Goal: Task Accomplishment & Management: Manage account settings

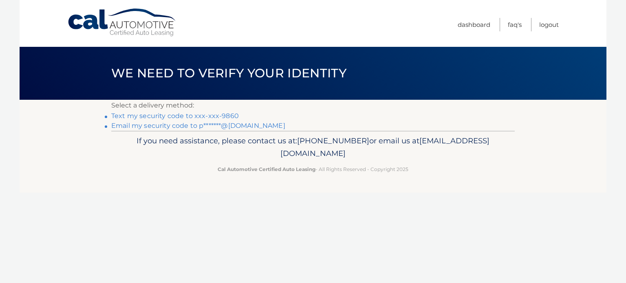
click at [200, 116] on link "Text my security code to xxx-xxx-9860" at bounding box center [175, 116] width 128 height 8
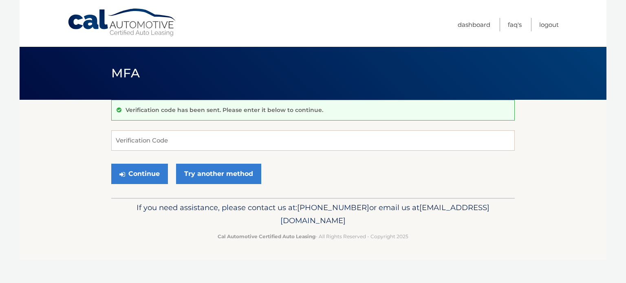
click at [267, 137] on input "Verification Code" at bounding box center [312, 140] width 403 height 20
type input "688840"
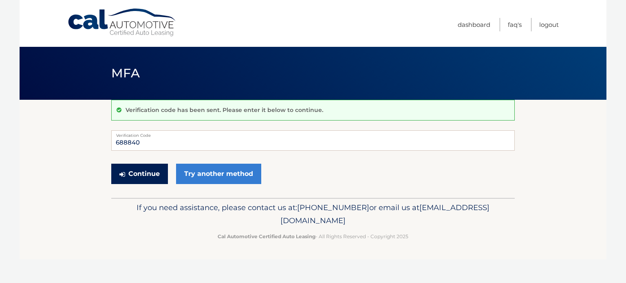
click at [141, 172] on button "Continue" at bounding box center [139, 174] width 57 height 20
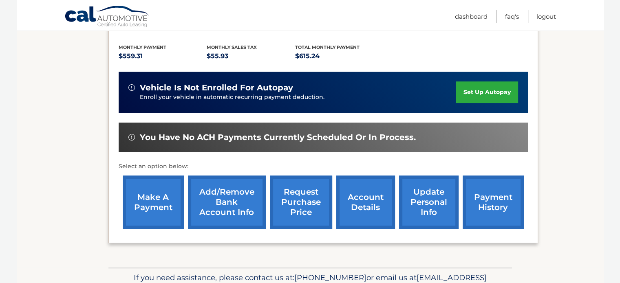
scroll to position [178, 0]
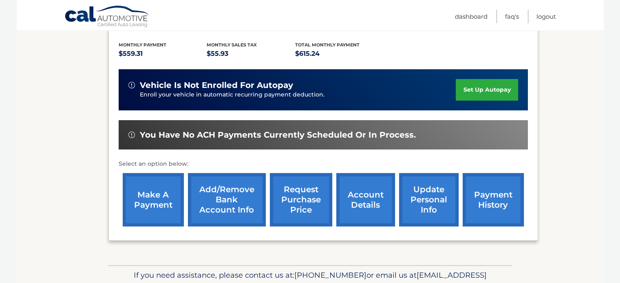
click at [365, 191] on link "account details" at bounding box center [365, 199] width 59 height 53
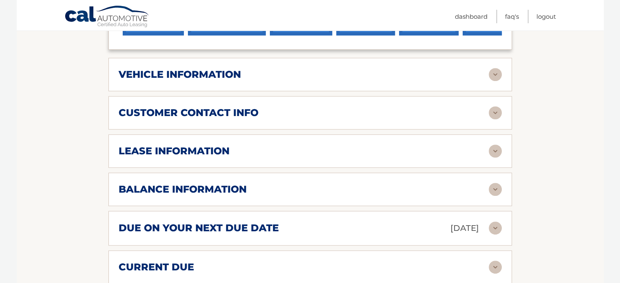
scroll to position [380, 0]
click at [499, 144] on img at bounding box center [494, 150] width 13 height 13
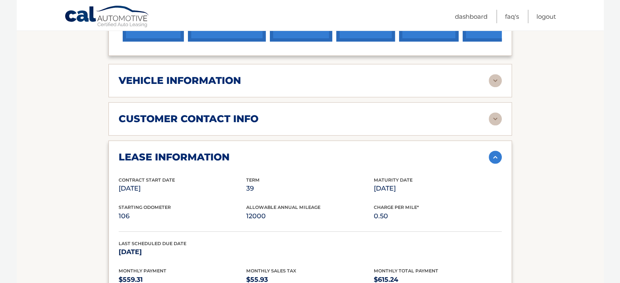
scroll to position [372, 0]
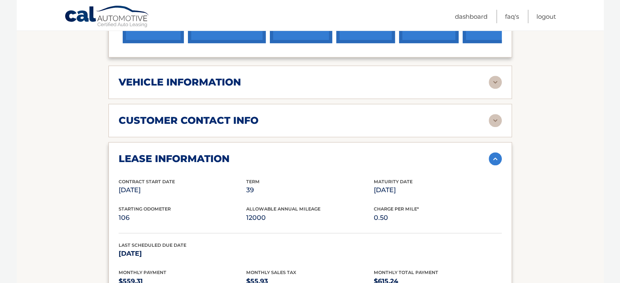
click at [573, 242] on section "Account Details | #44455544613 Back to Dashboard Manage Your Lease lease accoun…" at bounding box center [310, 173] width 587 height 892
